Goal: Transaction & Acquisition: Purchase product/service

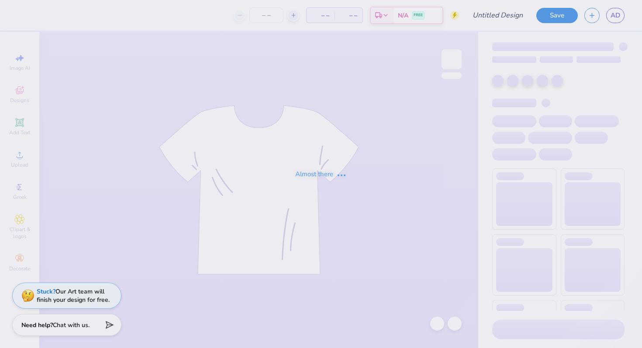
type input "APO RUSH SHIRT"
type input "50"
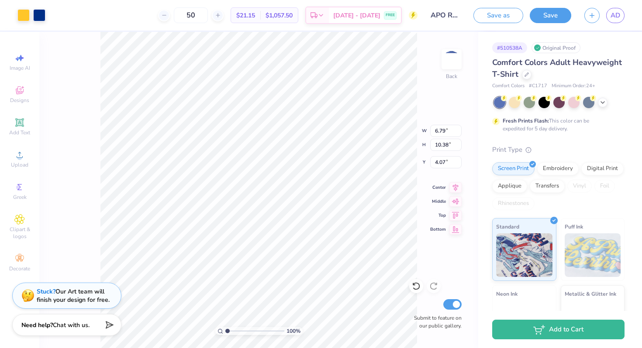
type input "6.79"
type input "10.38"
type input "6.31"
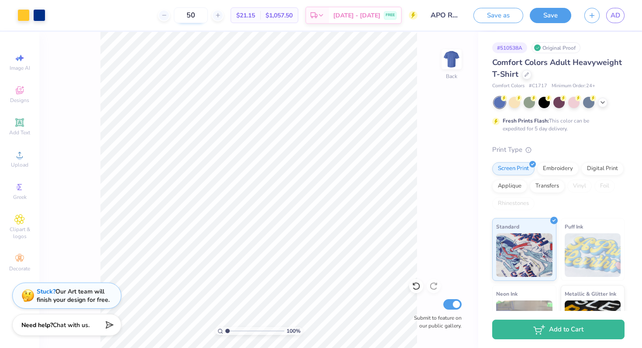
click at [208, 18] on input "50" at bounding box center [191, 15] width 34 height 16
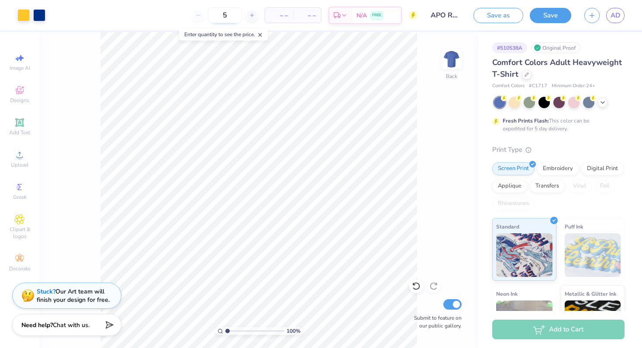
type input "50"
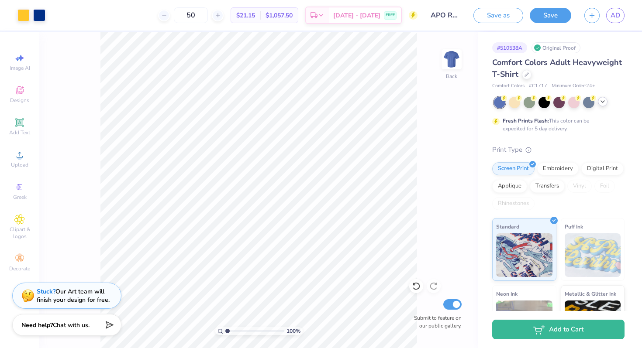
click at [603, 100] on icon at bounding box center [602, 101] width 7 height 7
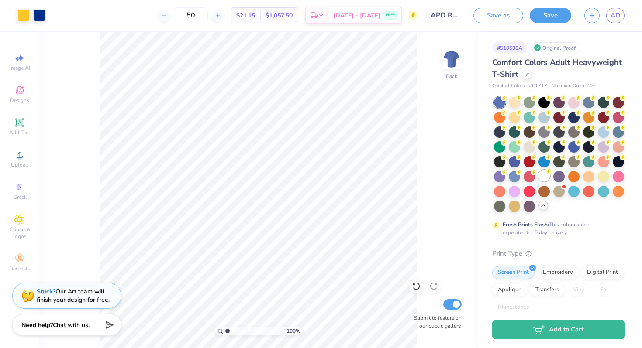
click at [542, 179] on div at bounding box center [543, 175] width 11 height 11
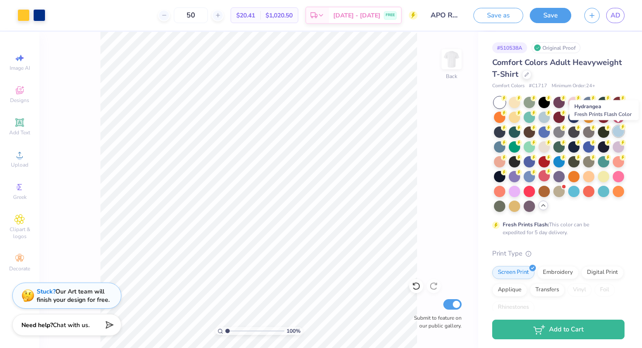
click at [620, 130] on div at bounding box center [617, 131] width 11 height 11
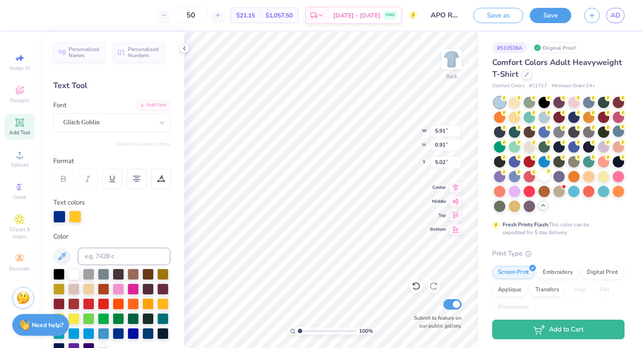
type input "5.99"
click at [72, 219] on div at bounding box center [75, 216] width 12 height 12
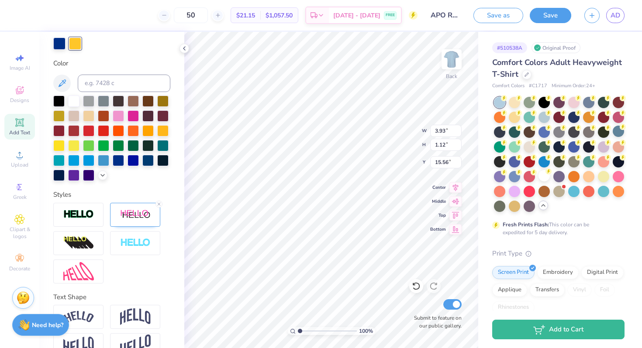
scroll to position [193, 0]
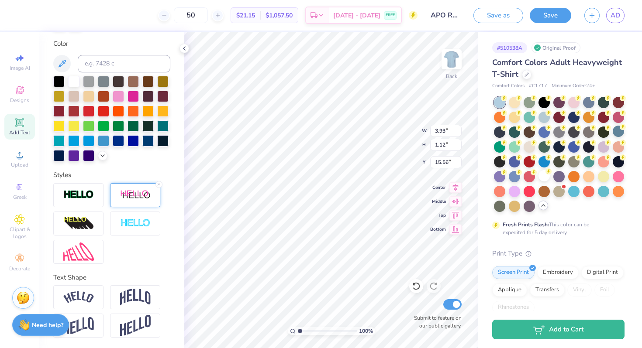
click at [143, 200] on img at bounding box center [135, 195] width 31 height 11
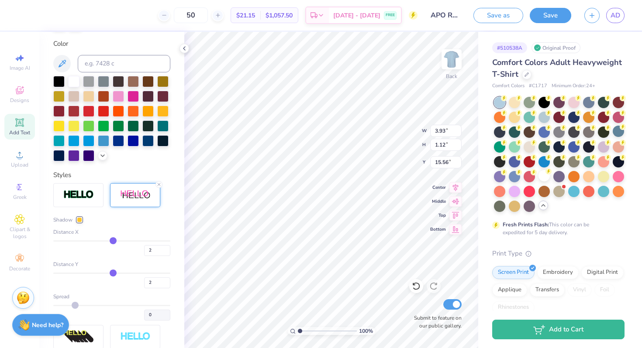
click at [84, 219] on div "Shadow" at bounding box center [111, 220] width 117 height 8
click at [79, 219] on div at bounding box center [79, 219] width 5 height 5
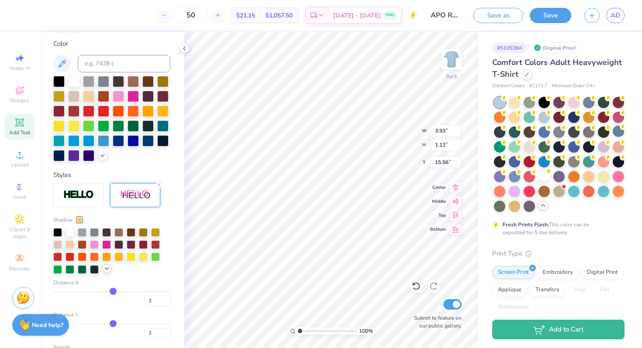
click at [108, 271] on icon at bounding box center [106, 268] width 7 height 7
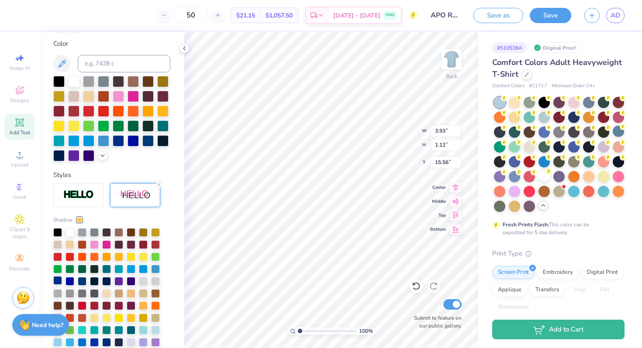
click at [57, 278] on div at bounding box center [57, 280] width 9 height 9
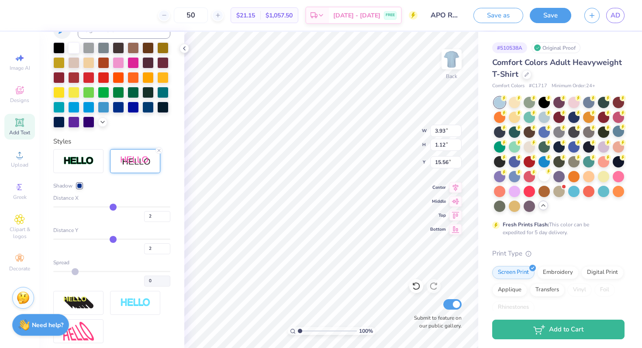
scroll to position [159, 0]
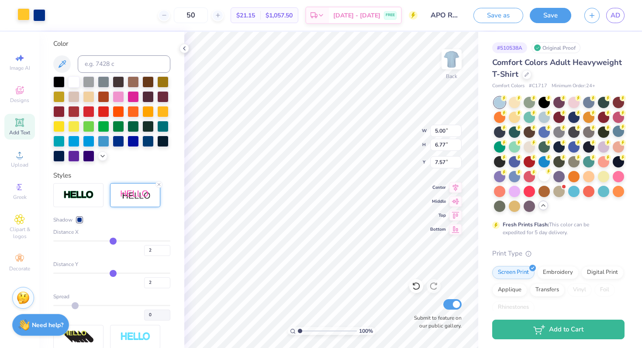
click at [27, 14] on div at bounding box center [23, 14] width 12 height 12
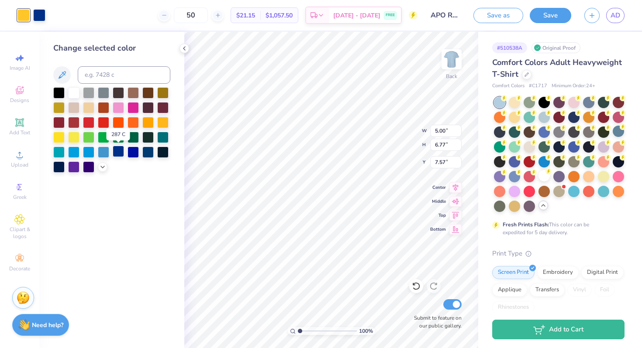
click at [120, 152] on div at bounding box center [118, 151] width 11 height 11
type input "6.79"
type input "2.65"
type input "9.30"
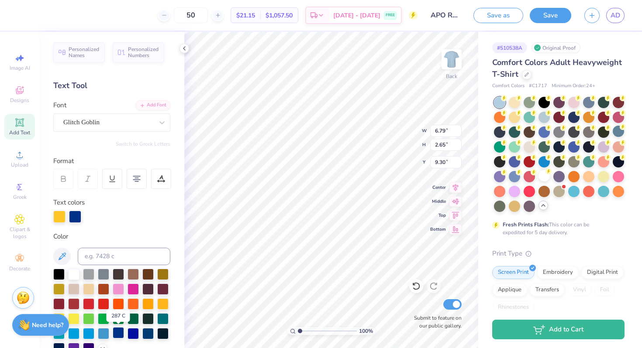
click at [114, 330] on div at bounding box center [118, 332] width 11 height 11
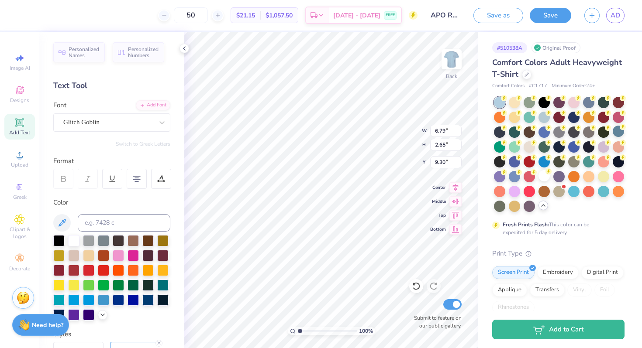
type input "5.91"
type input "0.91"
type input "5.99"
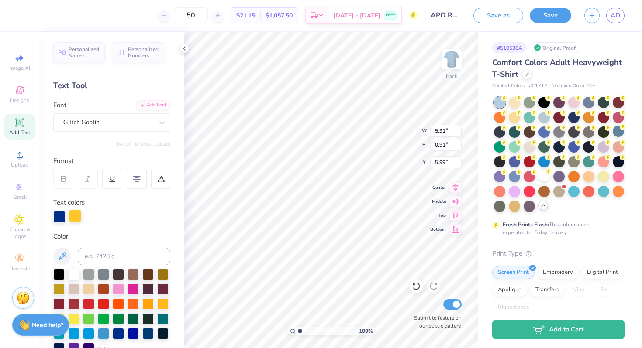
click at [74, 216] on div at bounding box center [75, 216] width 12 height 12
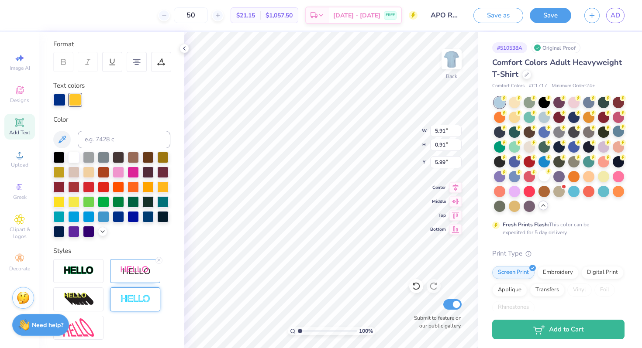
scroll to position [123, 0]
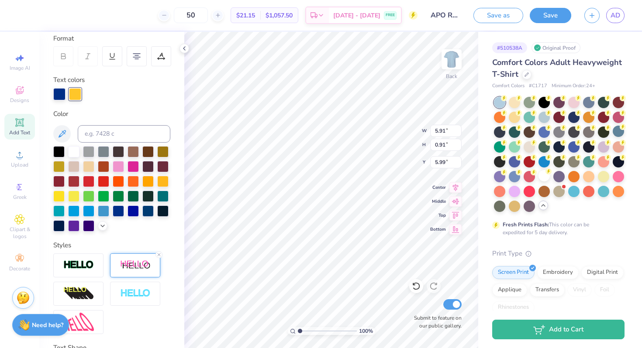
click at [134, 260] on img at bounding box center [135, 265] width 31 height 11
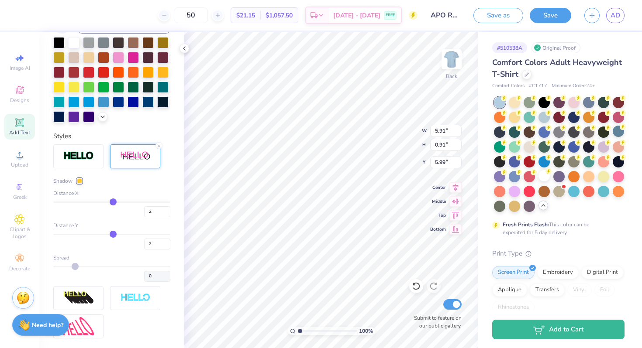
click at [78, 181] on div at bounding box center [79, 181] width 5 height 5
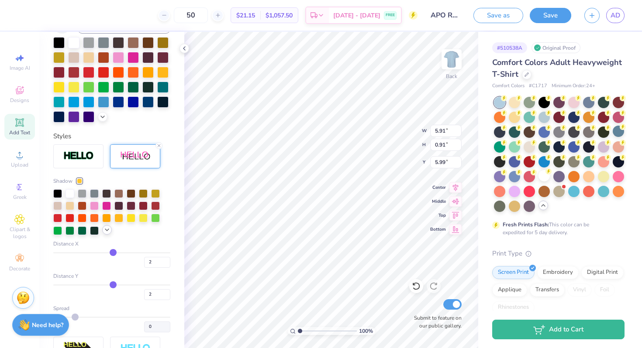
click at [105, 230] on icon at bounding box center [106, 230] width 7 height 7
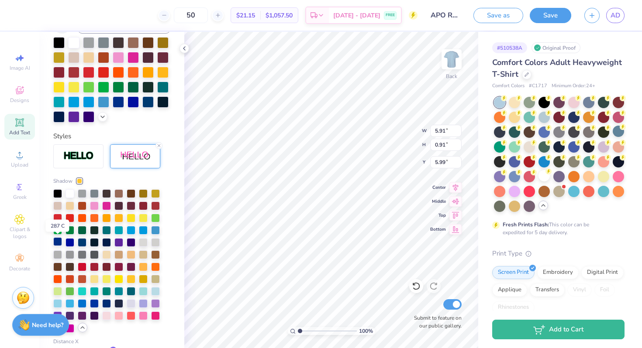
click at [59, 244] on div at bounding box center [57, 241] width 9 height 9
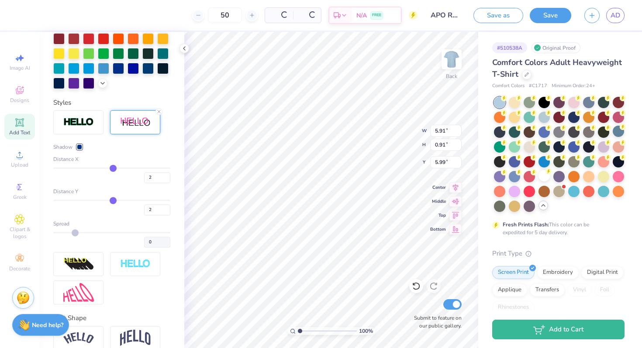
scroll to position [198, 0]
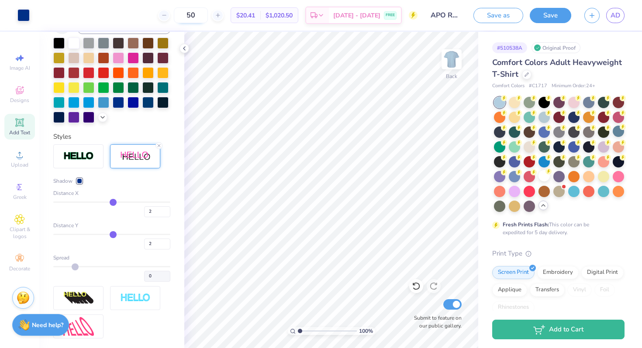
click at [208, 14] on input "50" at bounding box center [191, 15] width 34 height 16
type input "5"
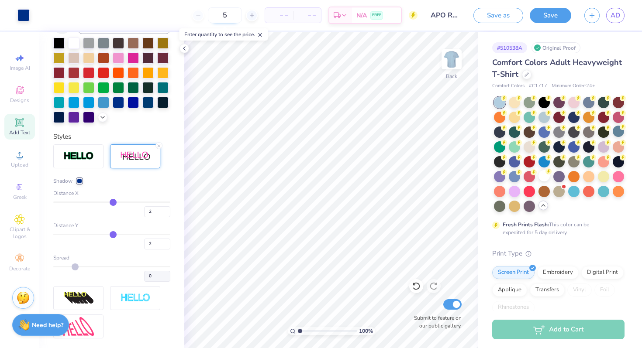
type input "50"
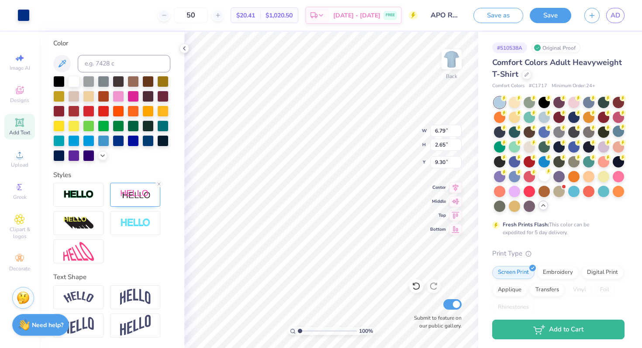
scroll to position [159, 0]
type input "5.00"
type input "6.77"
type input "7.57"
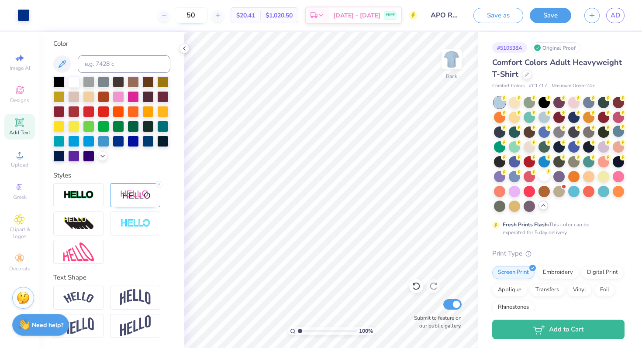
click at [208, 17] on input "50" at bounding box center [191, 15] width 34 height 16
click at [208, 21] on input "50" at bounding box center [191, 15] width 34 height 16
click at [208, 17] on input "50" at bounding box center [191, 15] width 34 height 16
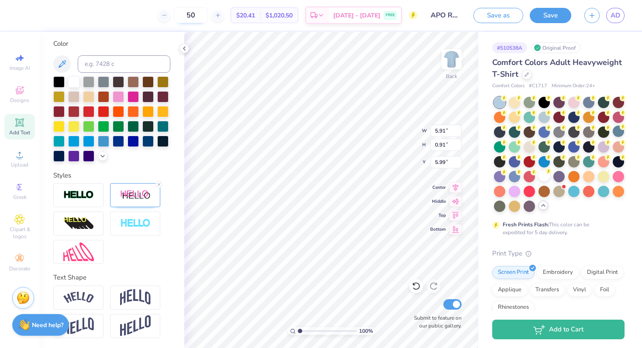
type input "5"
drag, startPoint x: 221, startPoint y: 13, endPoint x: 192, endPoint y: 13, distance: 29.7
click at [192, 13] on div "20" at bounding box center [195, 15] width 65 height 16
type input "50"
type input "5.49"
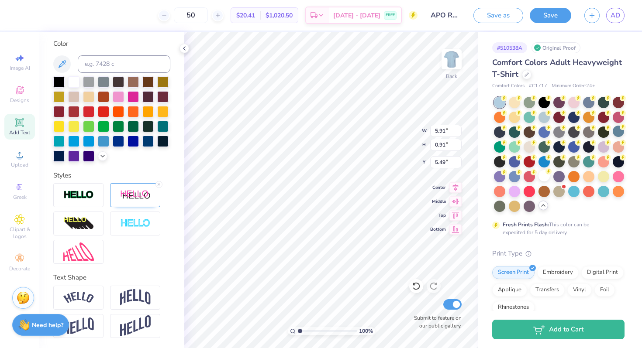
type input "6.79"
type input "2.65"
type input "9.31"
click at [138, 218] on div at bounding box center [135, 224] width 50 height 24
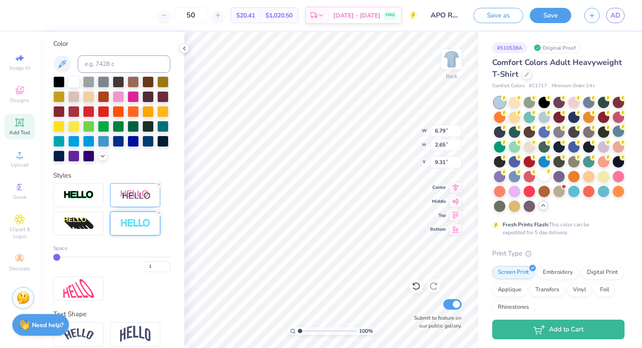
type input "6.80"
type input "2.66"
type input "9.30"
click at [86, 203] on div at bounding box center [78, 195] width 50 height 24
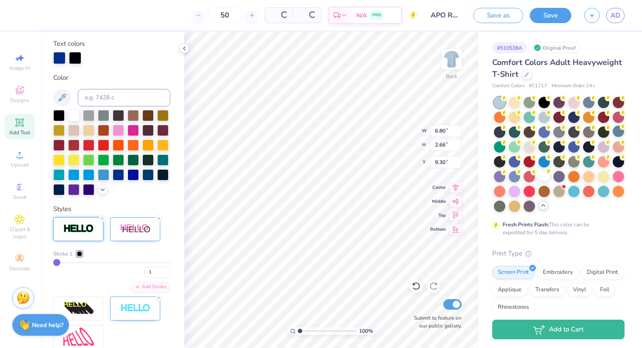
scroll to position [193, 0]
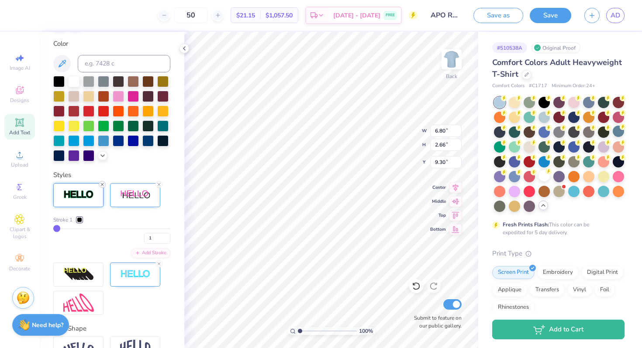
click at [102, 183] on icon at bounding box center [102, 184] width 5 height 5
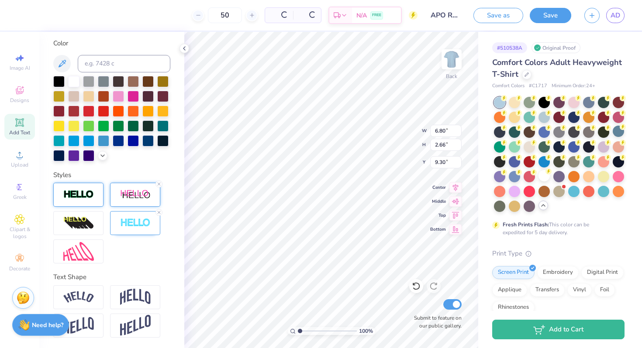
scroll to position [159, 0]
click at [161, 185] on icon at bounding box center [158, 184] width 5 height 5
type input "6.67"
type input "2.62"
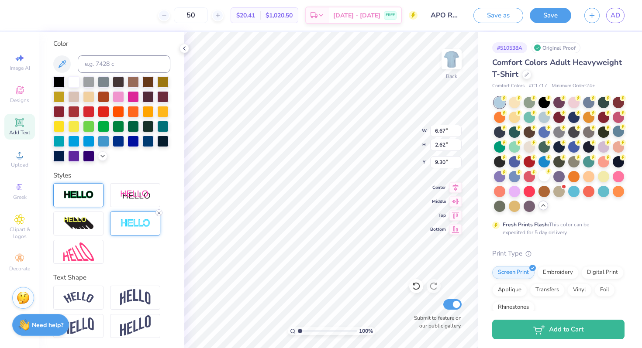
click at [157, 215] on icon at bounding box center [158, 212] width 5 height 5
type input "6.66"
type input "2.60"
type input "9.31"
click at [160, 183] on line at bounding box center [159, 184] width 3 height 3
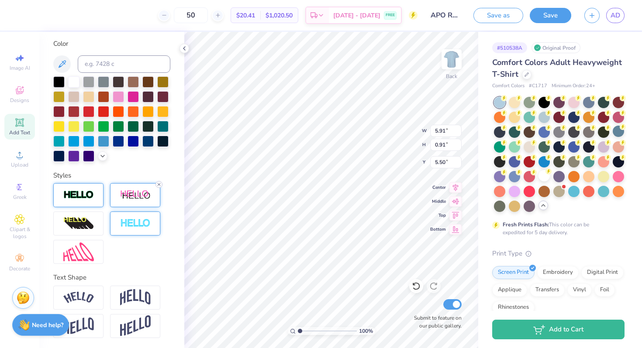
type input "5.79"
type input "0.89"
type input "3.93"
type input "1.12"
type input "15.57"
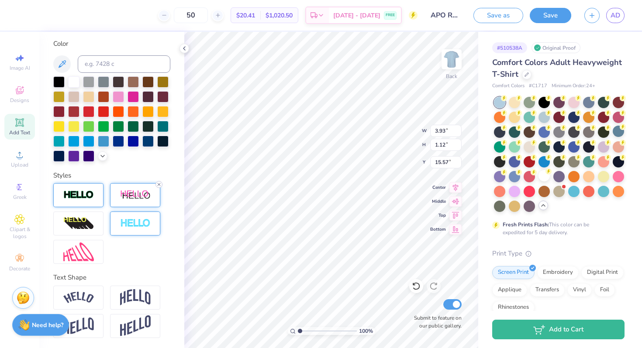
click at [158, 185] on icon at bounding box center [158, 184] width 5 height 5
type input "3.85"
type input "1.10"
click at [208, 16] on input "50" at bounding box center [191, 15] width 34 height 16
click at [167, 17] on icon at bounding box center [164, 15] width 6 height 6
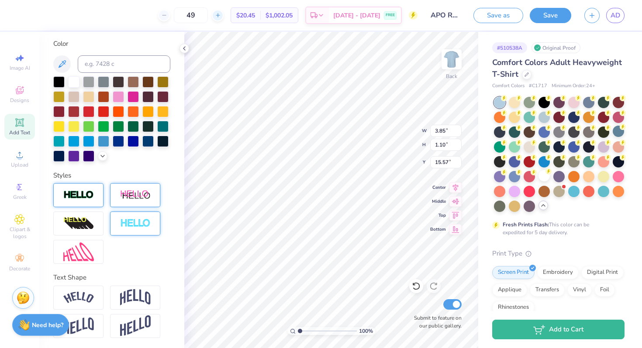
click at [223, 18] on div at bounding box center [218, 16] width 12 height 12
click at [250, 17] on icon at bounding box center [252, 15] width 6 height 6
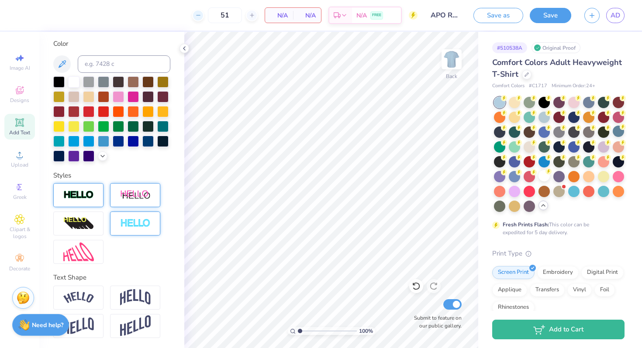
click at [199, 18] on icon at bounding box center [198, 15] width 6 height 6
type input "50"
click at [135, 198] on img at bounding box center [135, 195] width 31 height 11
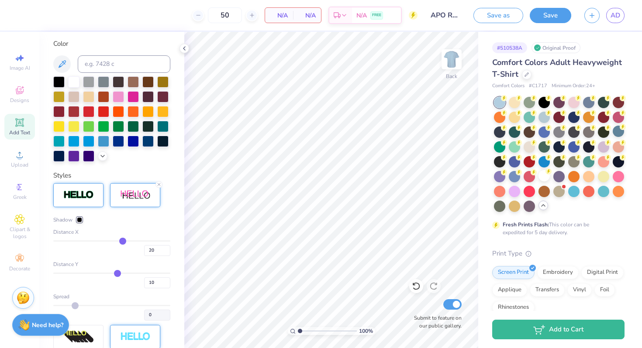
scroll to position [0, 0]
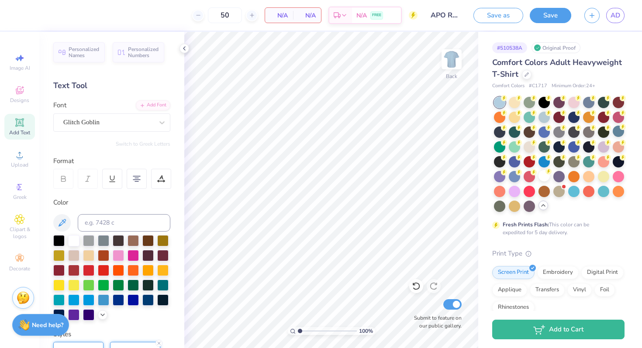
click at [29, 129] on span "Add Text" at bounding box center [19, 132] width 21 height 7
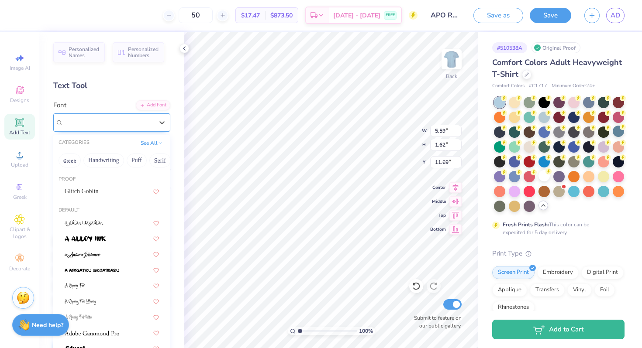
click at [100, 125] on div "Super Dream" at bounding box center [108, 123] width 92 height 14
click at [109, 189] on div "Glitch Goblin" at bounding box center [112, 191] width 94 height 9
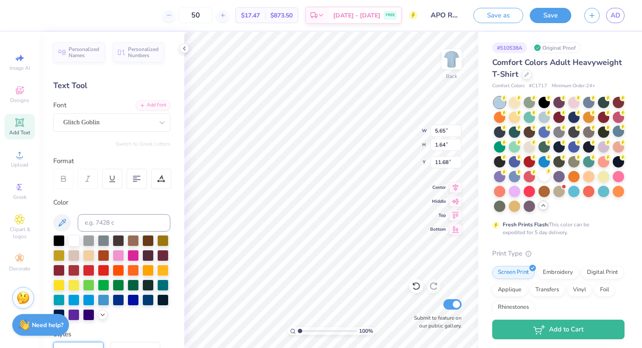
type input "5.65"
type input "1.64"
type input "11.68"
type textarea "ALPHA PHI OMEGA RUSH FALL 2025"
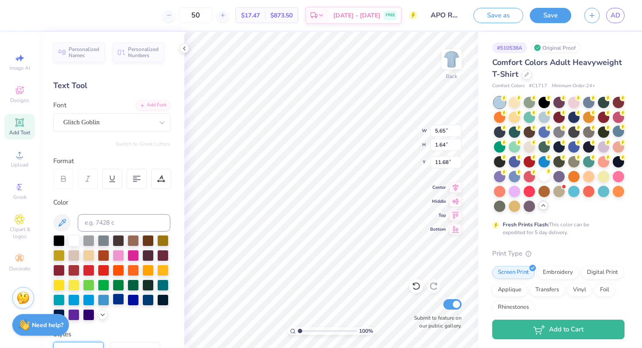
click at [113, 299] on div at bounding box center [118, 299] width 11 height 11
type input "4.11"
click at [213, 10] on input "50" at bounding box center [196, 15] width 34 height 16
type input "50"
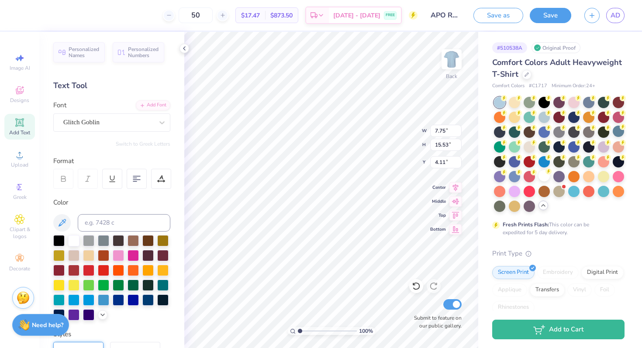
scroll to position [1, 0]
click at [133, 182] on 379 at bounding box center [134, 182] width 3 height 0
type input "7.47"
type input "4.11"
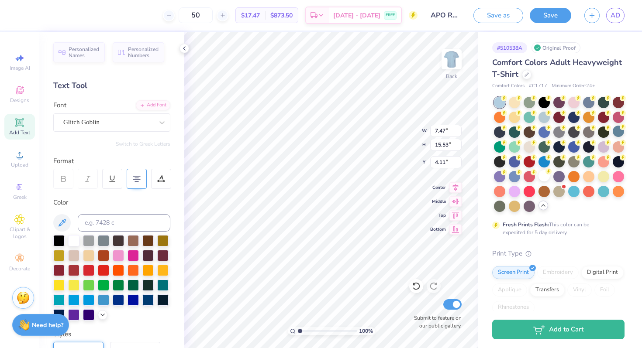
scroll to position [3, 0]
type textarea "ALPHA PHI OMEGA RUSH FALL 2025"
type input "8.91"
type input "11.96"
type input "4.83"
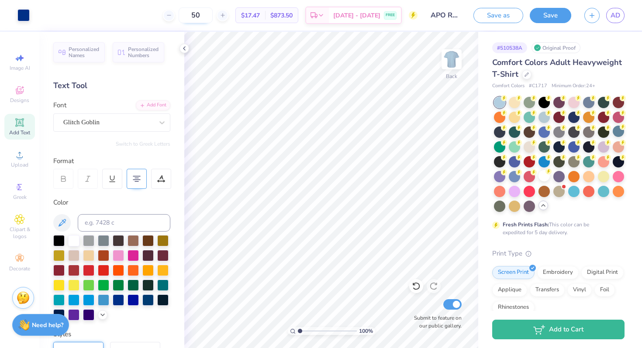
click at [213, 20] on input "50" at bounding box center [196, 15] width 34 height 16
type input "5"
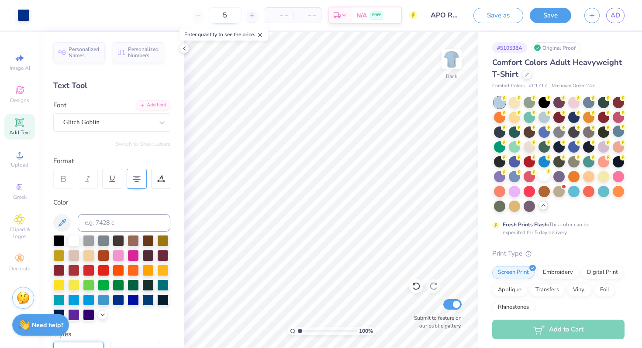
type input "50"
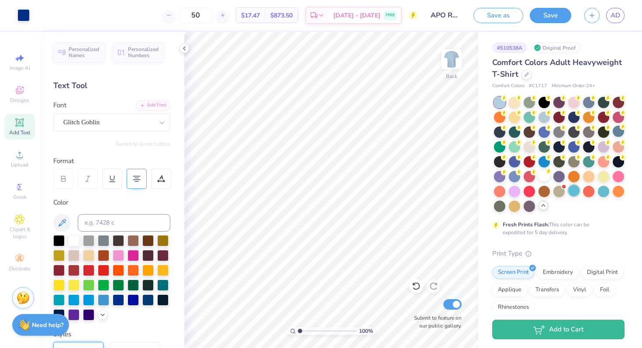
click at [576, 190] on div at bounding box center [573, 190] width 11 height 11
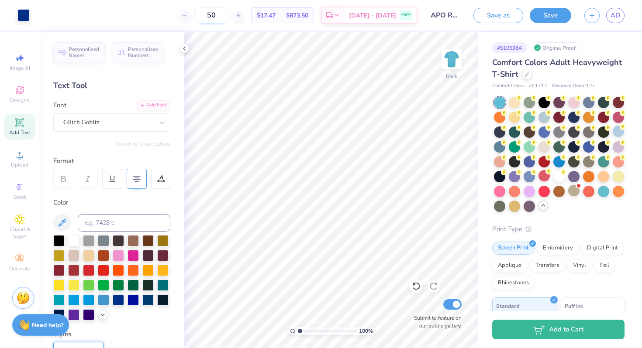
click at [228, 23] on input "50" at bounding box center [211, 15] width 34 height 16
click at [615, 177] on div at bounding box center [617, 175] width 11 height 11
click at [228, 20] on input "50" at bounding box center [211, 15] width 34 height 16
type input "5"
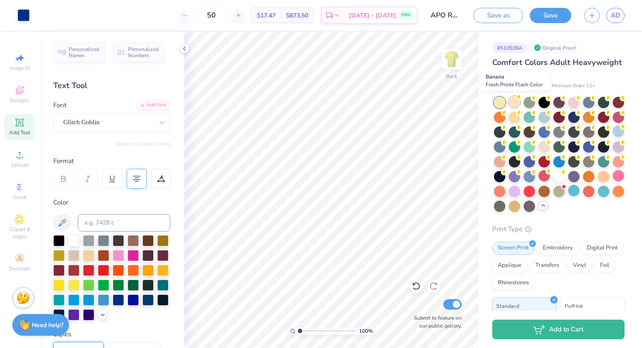
click at [516, 104] on div at bounding box center [513, 101] width 11 height 11
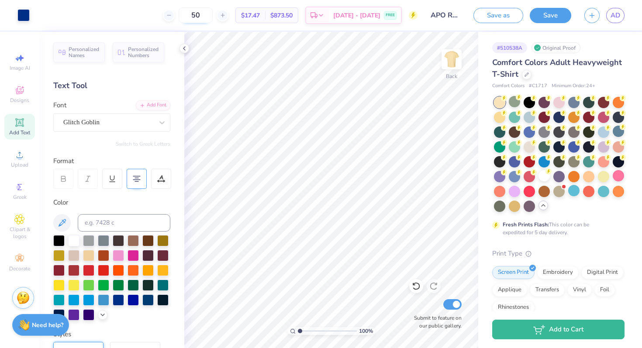
click at [213, 19] on input "50" at bounding box center [196, 15] width 34 height 16
type input "5"
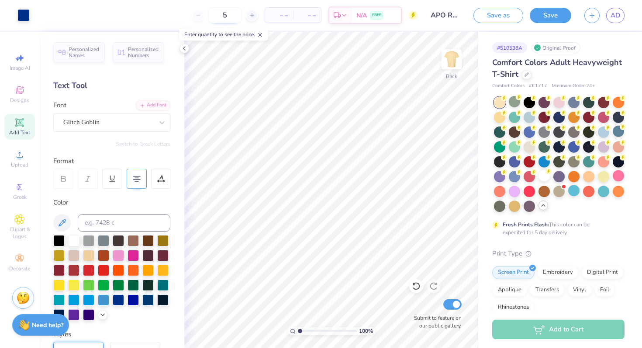
type input "50"
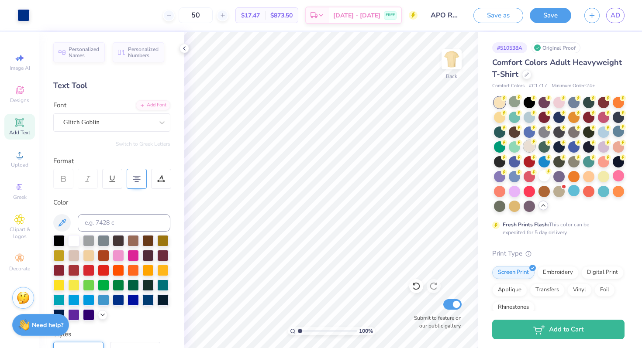
click at [530, 150] on div at bounding box center [528, 146] width 11 height 11
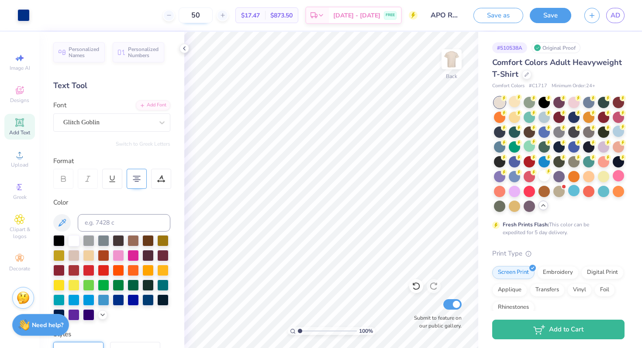
click at [212, 19] on input "50" at bounding box center [196, 15] width 34 height 16
type input "50"
click at [575, 145] on div at bounding box center [573, 146] width 11 height 11
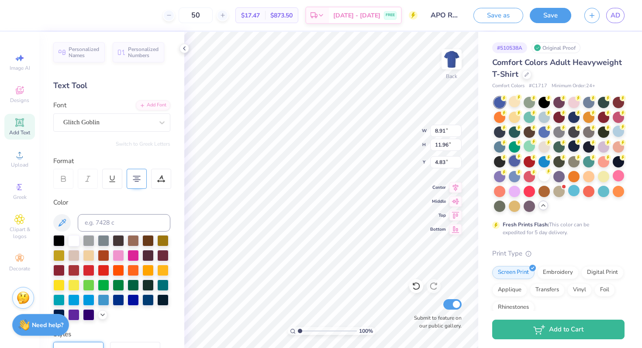
click at [512, 164] on div at bounding box center [513, 160] width 11 height 11
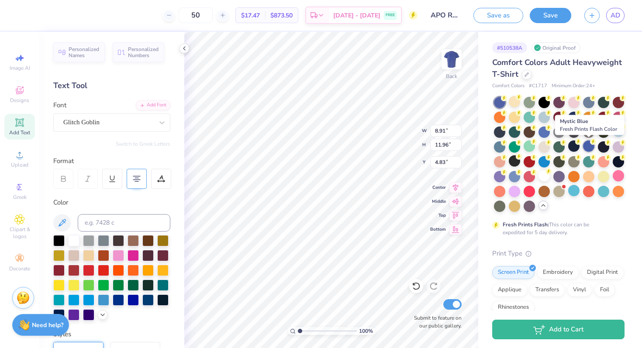
click at [587, 149] on div at bounding box center [588, 146] width 11 height 11
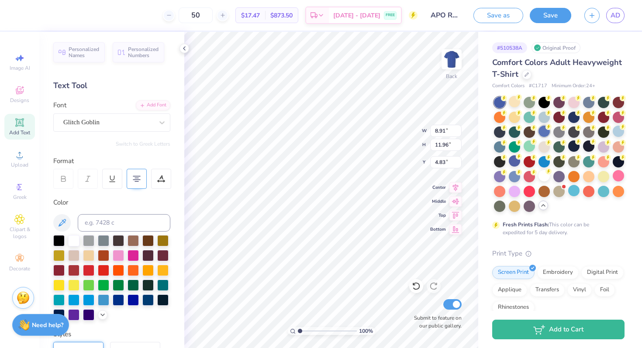
click at [542, 134] on div at bounding box center [543, 131] width 11 height 11
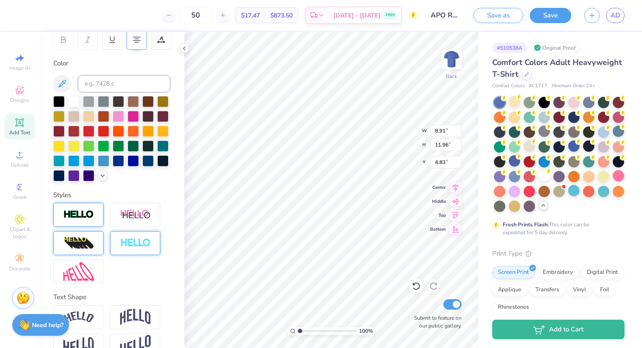
scroll to position [159, 0]
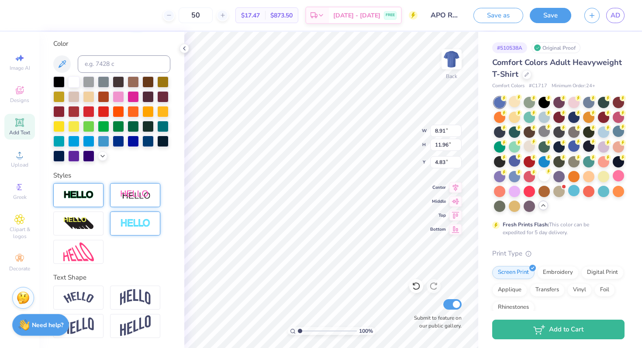
click at [131, 203] on div at bounding box center [135, 195] width 50 height 24
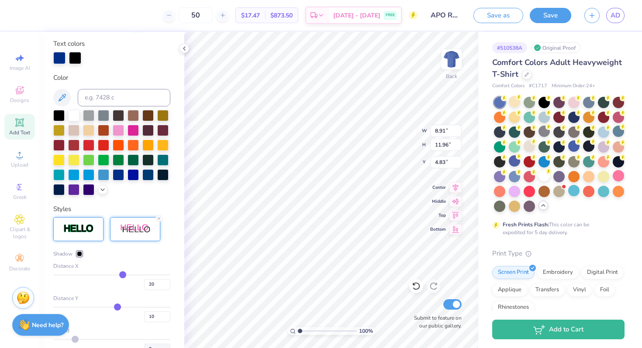
scroll to position [193, 0]
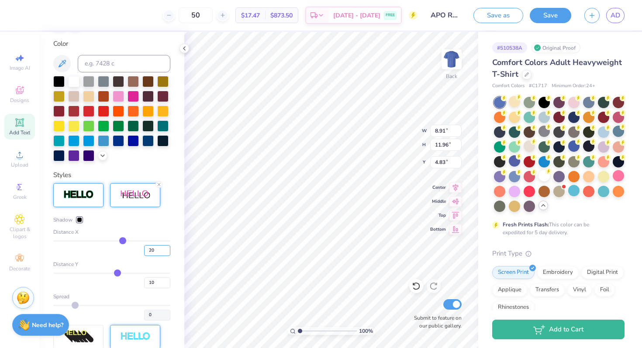
click at [151, 250] on input "20" at bounding box center [157, 250] width 26 height 11
type input "1"
click at [151, 286] on input "10" at bounding box center [157, 283] width 26 height 11
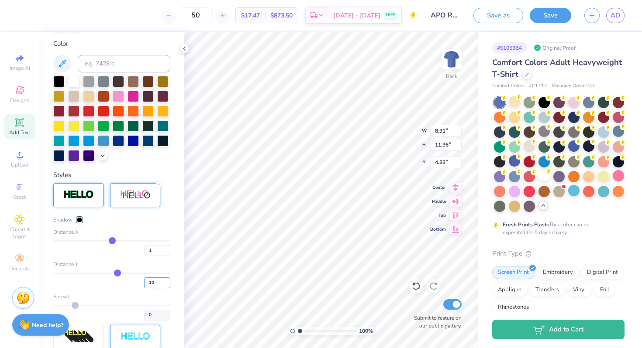
click at [151, 286] on input "10" at bounding box center [157, 283] width 26 height 11
type input "1"
click at [80, 220] on div at bounding box center [79, 219] width 5 height 5
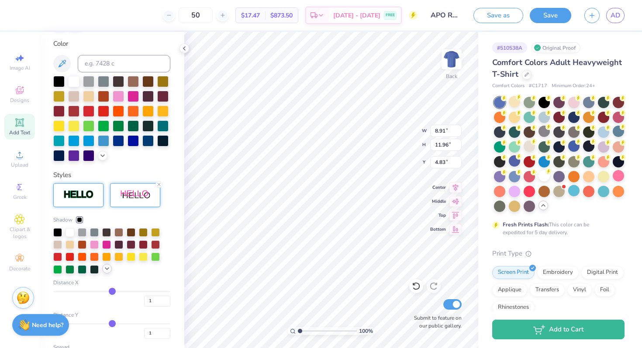
click at [107, 269] on icon at bounding box center [106, 268] width 7 height 7
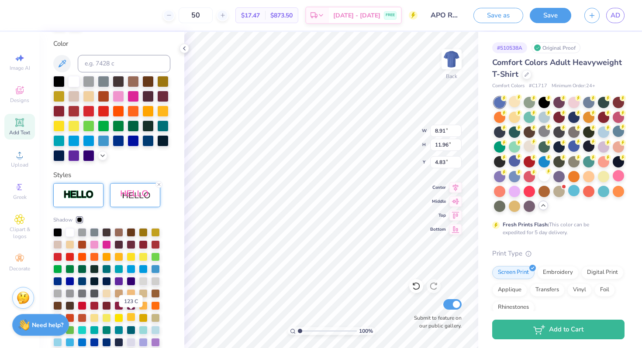
click at [128, 319] on div at bounding box center [131, 317] width 9 height 9
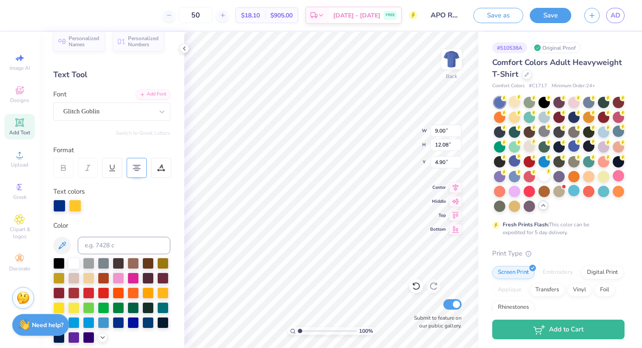
scroll to position [0, 0]
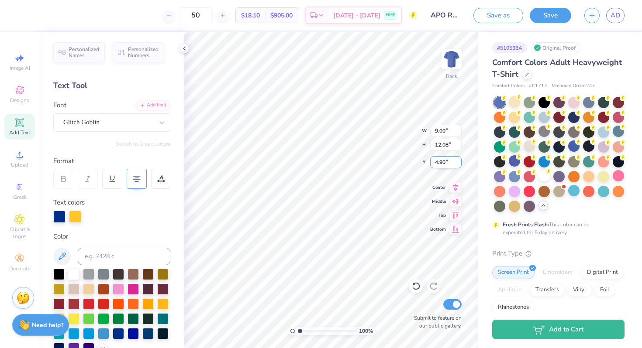
type input "4.89"
type textarea "ALPHA PHI OMEGA RUSH FALL 2025"
type input "4.69"
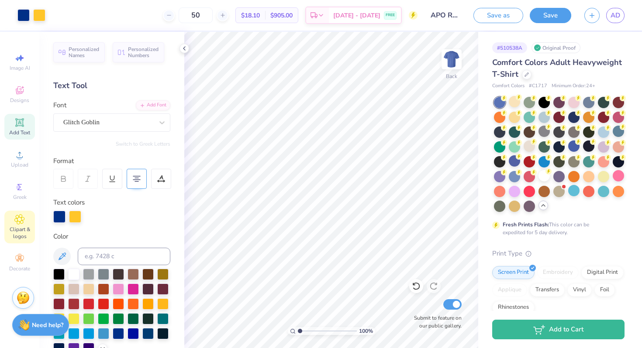
click at [24, 224] on icon at bounding box center [19, 219] width 10 height 10
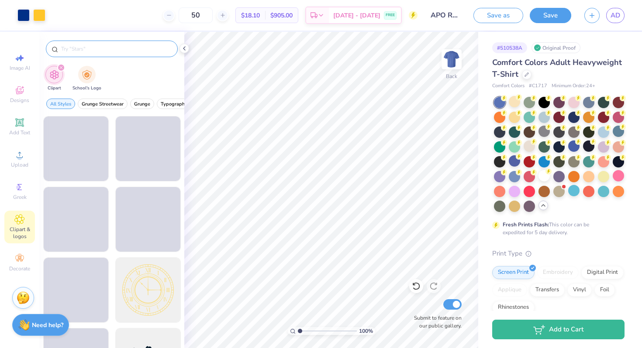
click at [107, 47] on input "text" at bounding box center [116, 49] width 112 height 9
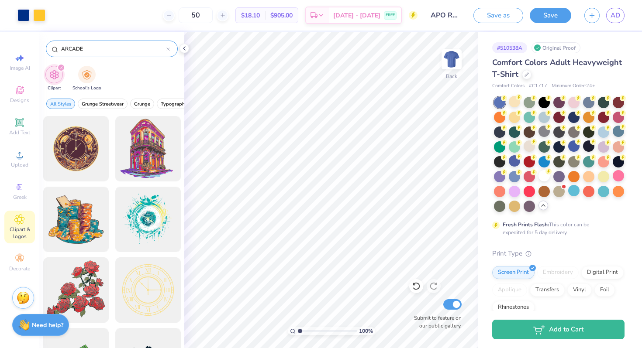
type input "ARCADE"
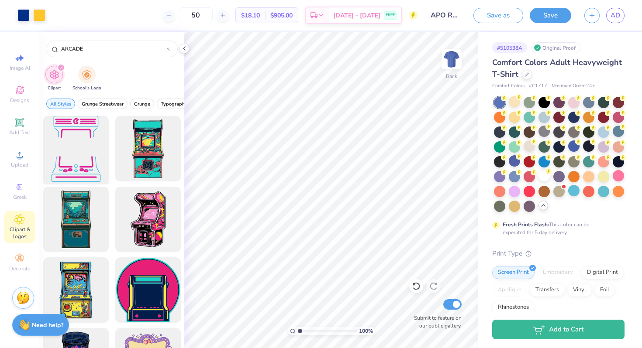
click at [76, 155] on div at bounding box center [76, 149] width 72 height 72
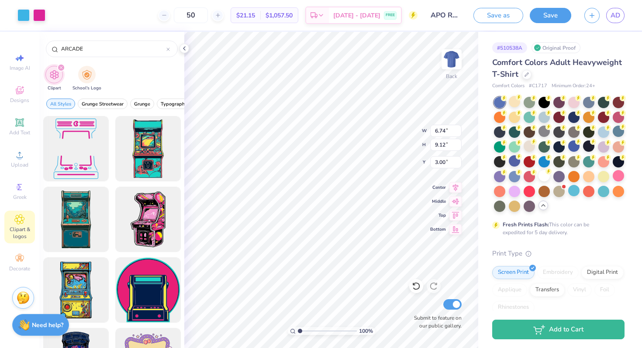
type input "6.74"
type input "9.12"
type input "6.86"
click at [380, 337] on li "Send to Back" at bounding box center [379, 337] width 69 height 17
type input "9.00"
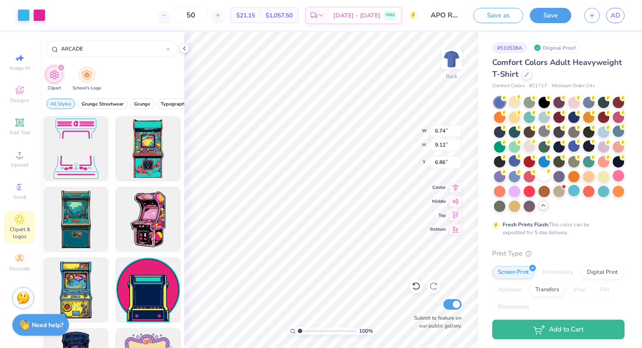
type input "14.24"
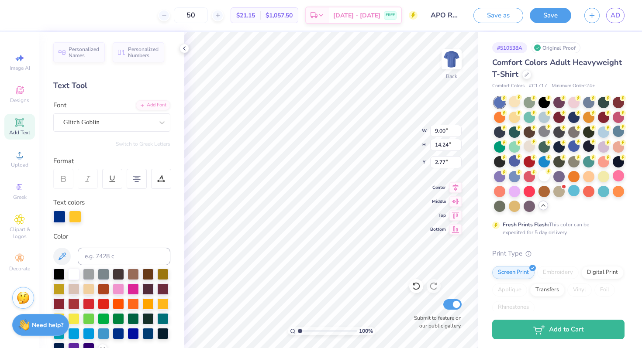
type input "3.00"
type input "6.74"
type input "9.12"
type input "6.86"
type input "6.74"
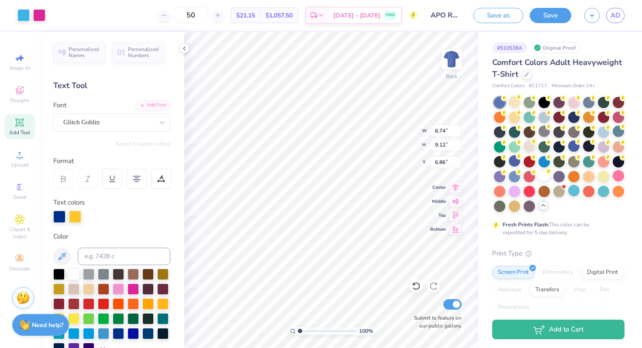
type input "9.12"
type input "6.92"
type input "9.00"
type input "14.24"
type input "3.00"
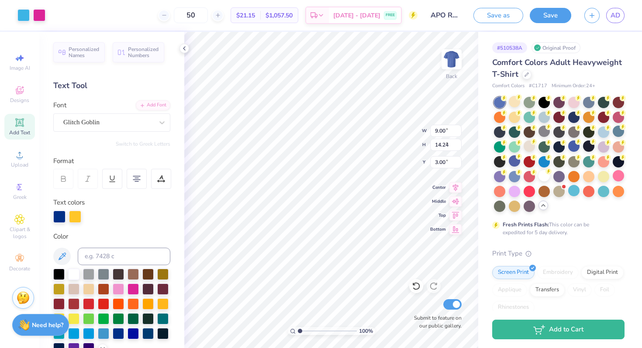
type input "6.74"
type input "9.12"
type input "3.00"
type input "10.39"
type input "14.06"
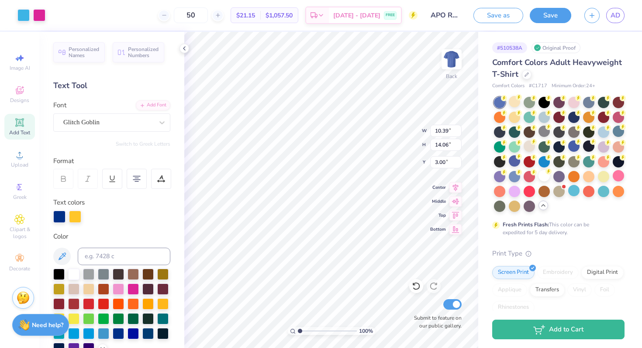
type input "4.59"
type input "9.00"
type input "14.24"
type input "8.30"
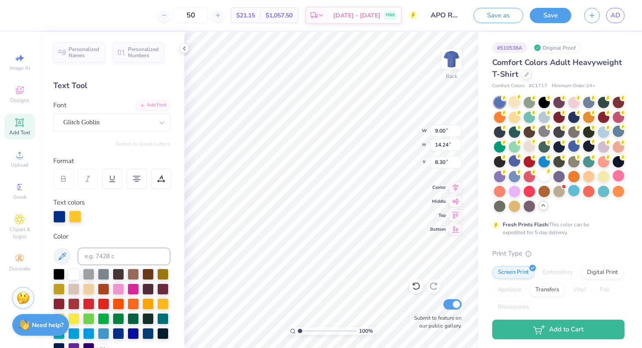
type textarea "ALPHA PHI OMEGA RUSH FALL 2025"
type input "7.28"
type input "6.77"
type input "5.84"
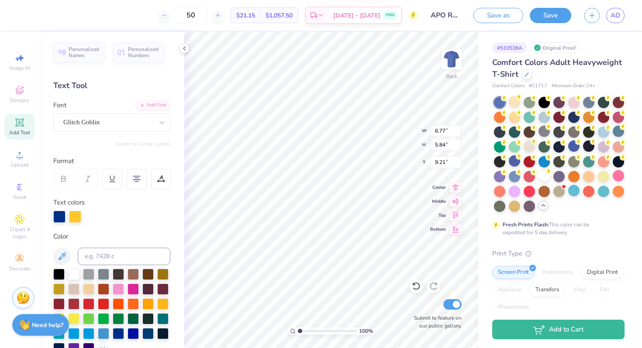
type input "8.71"
type input "4.30"
click at [22, 20] on div at bounding box center [23, 14] width 12 height 12
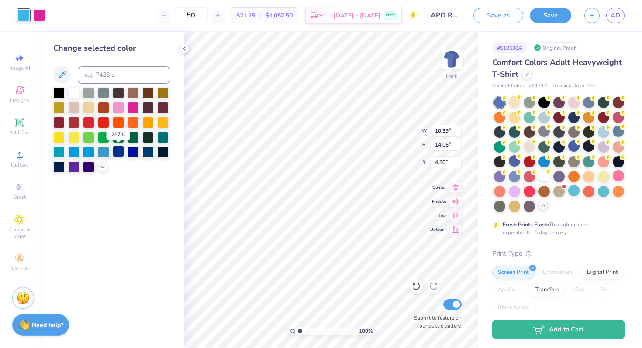
click at [122, 154] on div at bounding box center [118, 151] width 11 height 11
drag, startPoint x: 48, startPoint y: 18, endPoint x: 48, endPoint y: 24, distance: 5.7
click at [48, 21] on div "Art colors 50 $18.84 Per Item $942.00 Total Est. Delivery [DATE] - [DATE] FREE …" at bounding box center [321, 15] width 642 height 31
click at [38, 18] on div at bounding box center [39, 14] width 12 height 12
click at [103, 165] on icon at bounding box center [102, 166] width 7 height 7
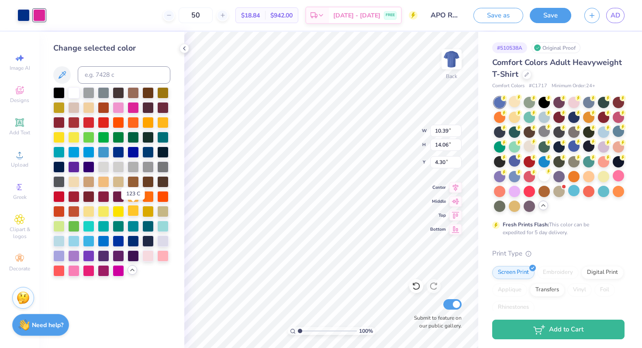
click at [136, 210] on div at bounding box center [132, 210] width 11 height 11
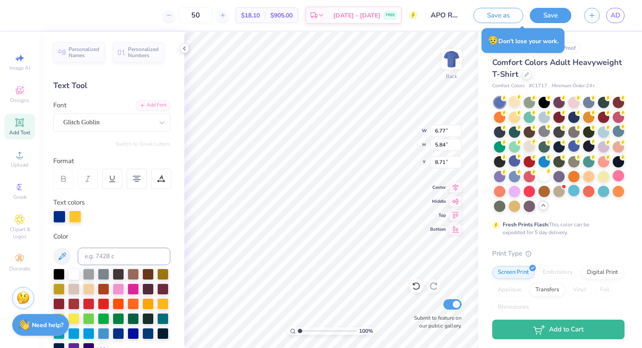
type input "8.41"
type input "7.32"
type input "6.31"
type input "8.18"
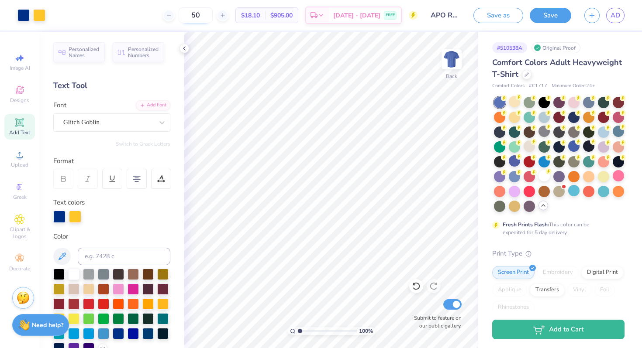
click at [213, 14] on input "50" at bounding box center [196, 15] width 34 height 16
type input "0"
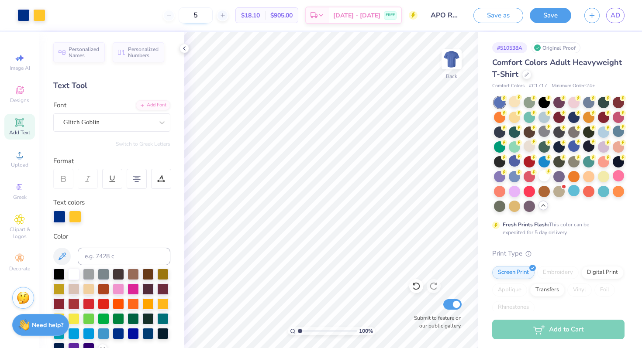
type input "50"
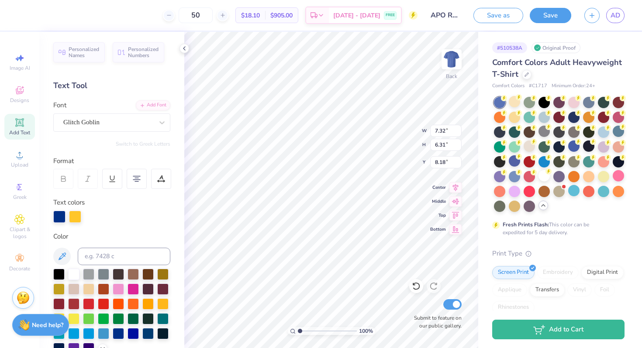
scroll to position [0, 1]
type input "6.59"
type input "5.68"
type input "9.05"
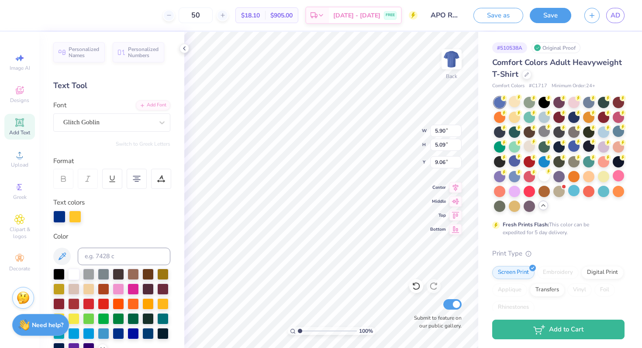
type input "5.90"
type input "5.09"
type input "9.00"
type input "5.66"
type input "4.88"
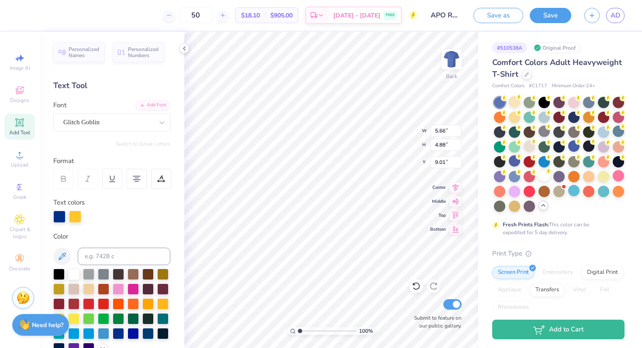
type input "9.19"
click at [515, 103] on div at bounding box center [513, 101] width 11 height 11
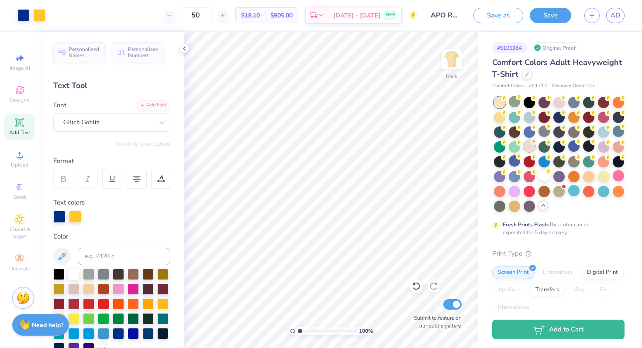
click at [526, 143] on div at bounding box center [528, 146] width 11 height 11
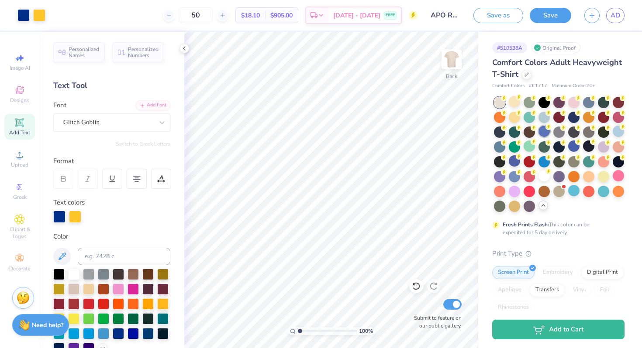
click at [544, 132] on div at bounding box center [543, 131] width 11 height 11
click at [527, 148] on div at bounding box center [528, 146] width 11 height 11
click at [545, 132] on div at bounding box center [543, 131] width 11 height 11
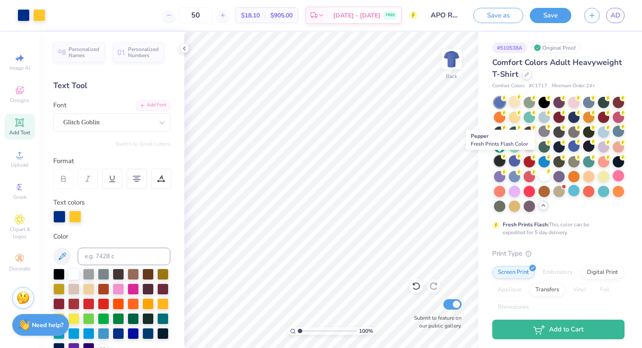
click at [498, 165] on div at bounding box center [499, 160] width 11 height 11
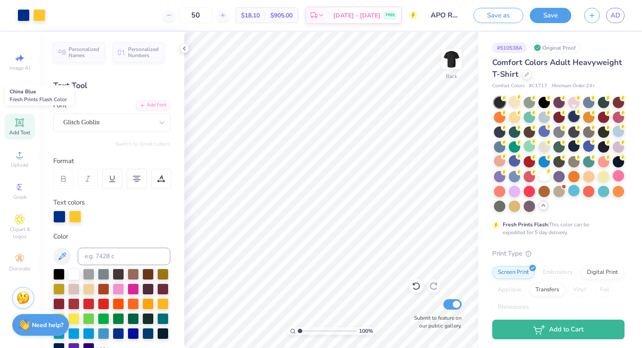
click at [569, 117] on div at bounding box center [573, 116] width 11 height 11
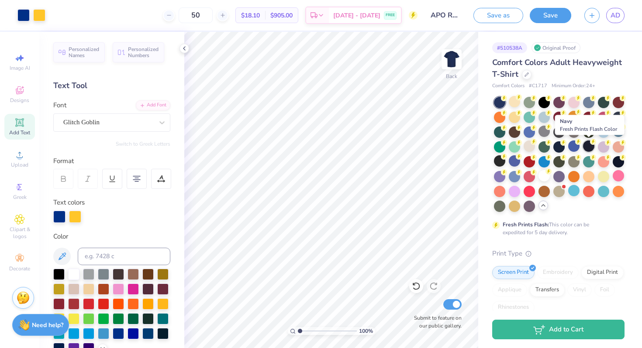
click at [591, 148] on div at bounding box center [588, 146] width 11 height 11
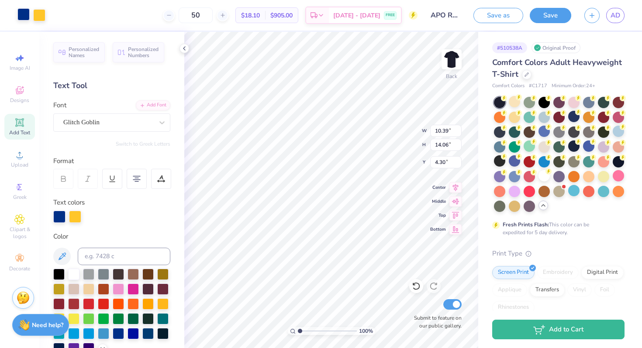
click at [23, 17] on div at bounding box center [23, 14] width 12 height 12
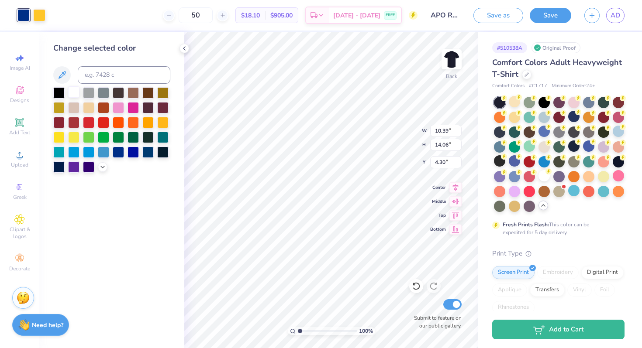
click at [72, 91] on div at bounding box center [73, 91] width 11 height 11
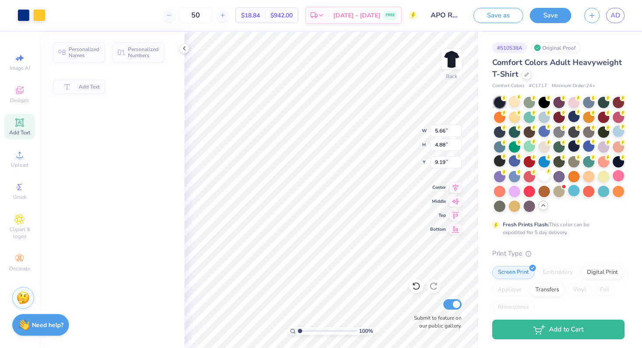
type input "5.66"
type input "4.88"
type input "9.18"
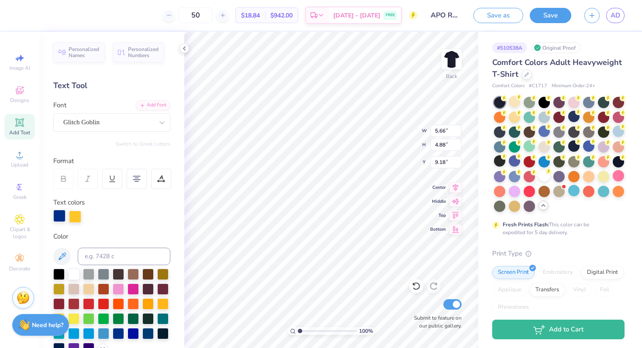
click at [60, 214] on div at bounding box center [59, 216] width 12 height 12
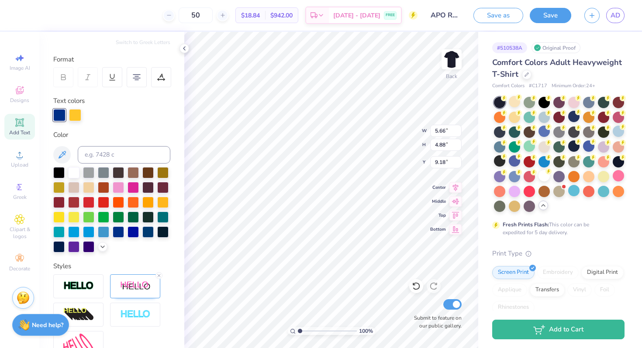
scroll to position [103, 0]
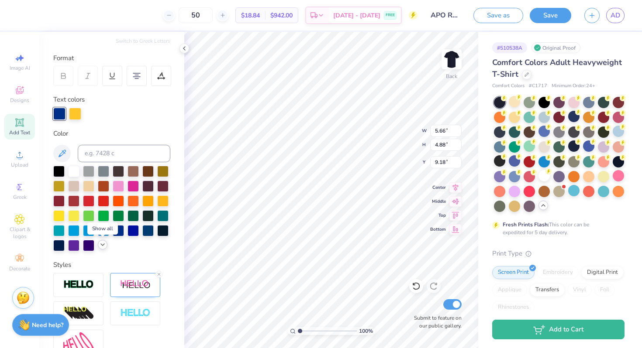
click at [105, 248] on div at bounding box center [103, 245] width 10 height 10
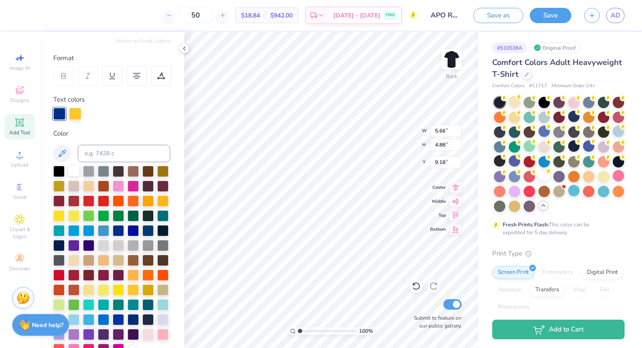
click at [70, 165] on div at bounding box center [73, 170] width 11 height 11
click at [73, 168] on div at bounding box center [73, 170] width 11 height 11
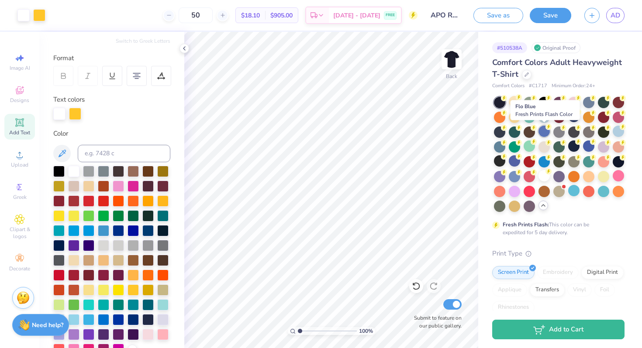
click at [539, 130] on div at bounding box center [543, 131] width 11 height 11
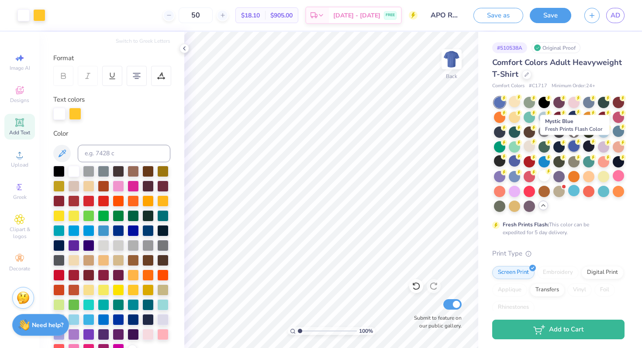
click at [575, 148] on div at bounding box center [573, 146] width 11 height 11
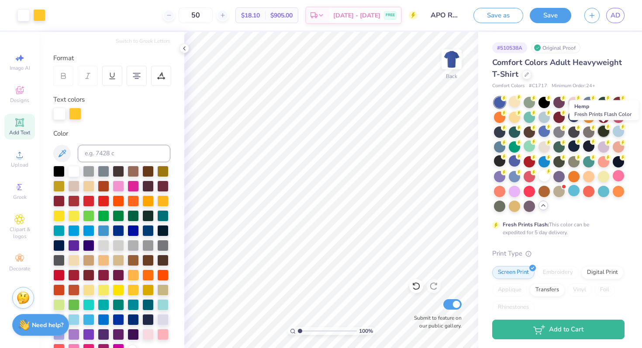
click at [600, 133] on div at bounding box center [603, 131] width 11 height 11
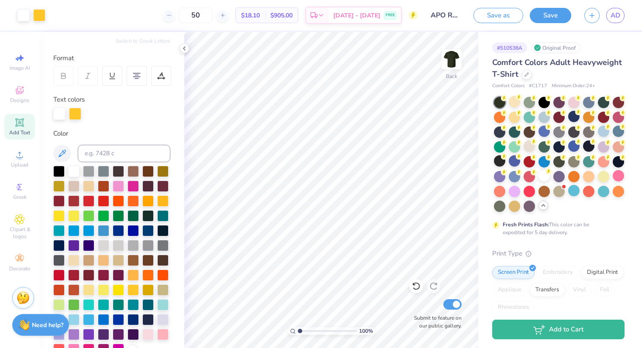
click at [510, 166] on div at bounding box center [513, 160] width 11 height 11
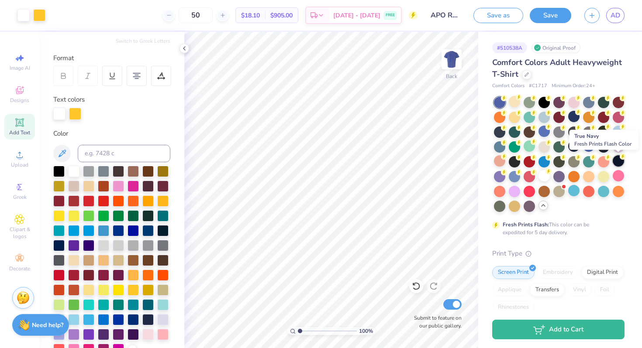
click at [614, 161] on div at bounding box center [617, 160] width 11 height 11
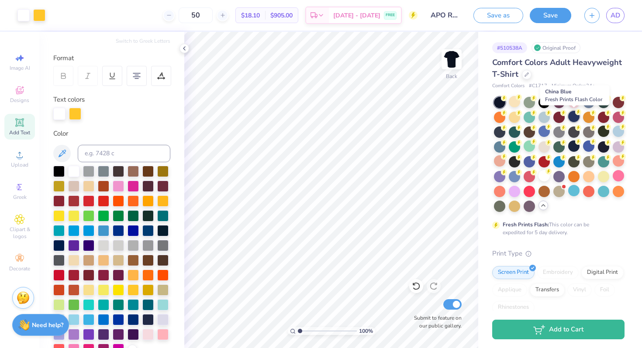
click at [575, 117] on div at bounding box center [573, 116] width 11 height 11
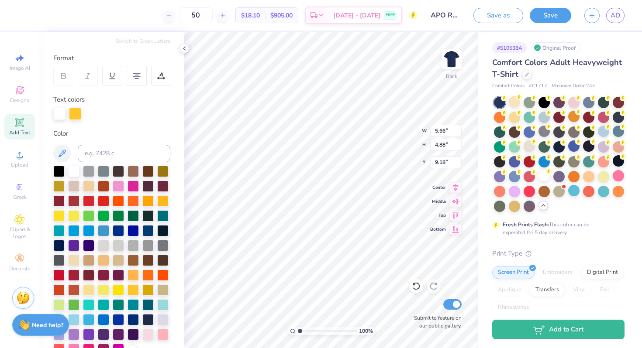
scroll to position [3, 0]
type textarea "ALPHA PHI OMEGA RUSH FALL 2025"
type input "8.89"
type input "10.39"
type input "14.06"
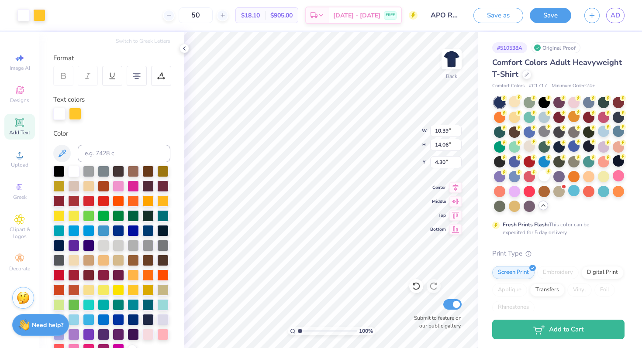
type input "4.30"
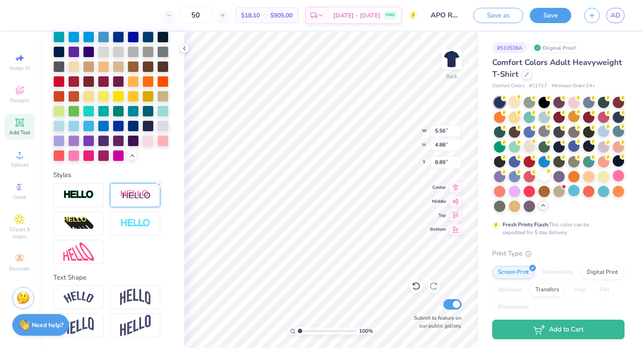
click at [123, 200] on div at bounding box center [135, 195] width 50 height 24
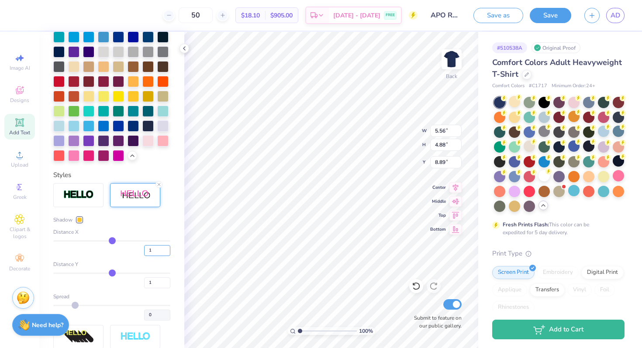
click at [155, 251] on input "1" at bounding box center [157, 250] width 26 height 11
type input "2"
click at [154, 280] on input "1" at bounding box center [157, 283] width 26 height 11
type input "2"
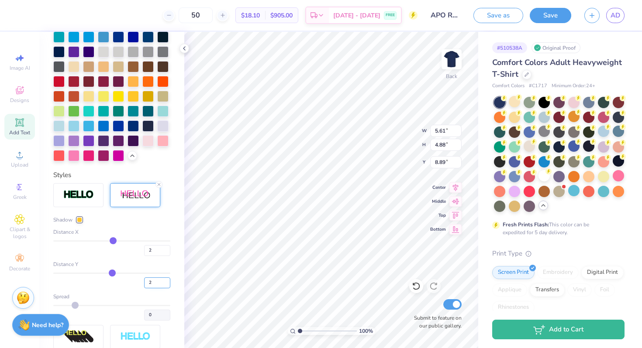
type input "5.61"
type input "2"
click at [184, 274] on div "Personalized Names Personalized Numbers Text Tool Add Font Font Glitch Goblin S…" at bounding box center [111, 190] width 145 height 316
click at [157, 249] on input "2" at bounding box center [157, 250] width 26 height 11
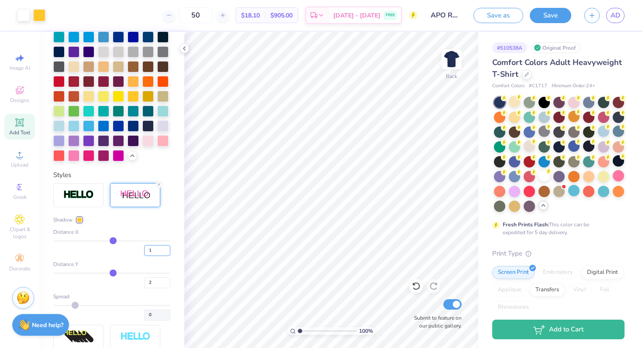
type input "1"
click at [157, 281] on input "2" at bounding box center [157, 283] width 26 height 11
type input "1"
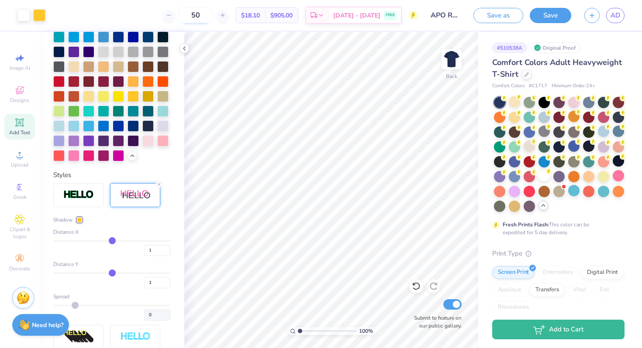
click at [213, 10] on input "50" at bounding box center [196, 15] width 34 height 16
click at [213, 21] on input "50" at bounding box center [196, 15] width 34 height 16
type input "5"
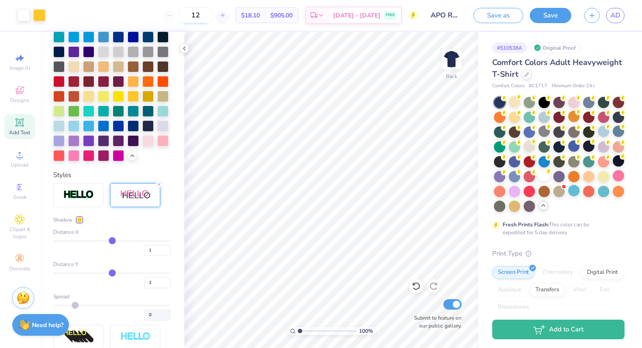
type input "12"
